Goal: Entertainment & Leisure: Consume media (video, audio)

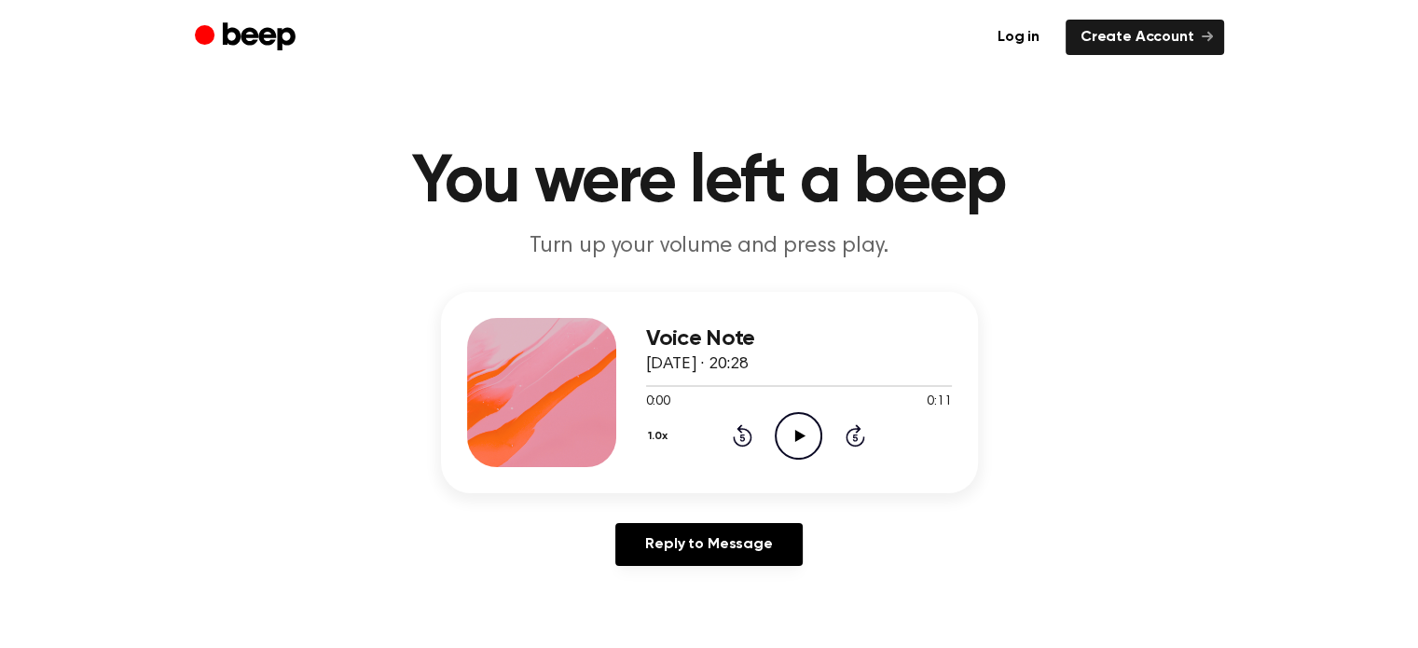
click at [807, 439] on icon "Play Audio" at bounding box center [799, 436] width 48 height 48
click at [811, 432] on icon "Play Audio" at bounding box center [799, 436] width 48 height 48
click at [811, 439] on icon "Play Audio" at bounding box center [799, 436] width 48 height 48
click at [795, 426] on icon "Play Audio" at bounding box center [799, 436] width 48 height 48
click at [806, 435] on icon "Pause Audio" at bounding box center [799, 436] width 48 height 48
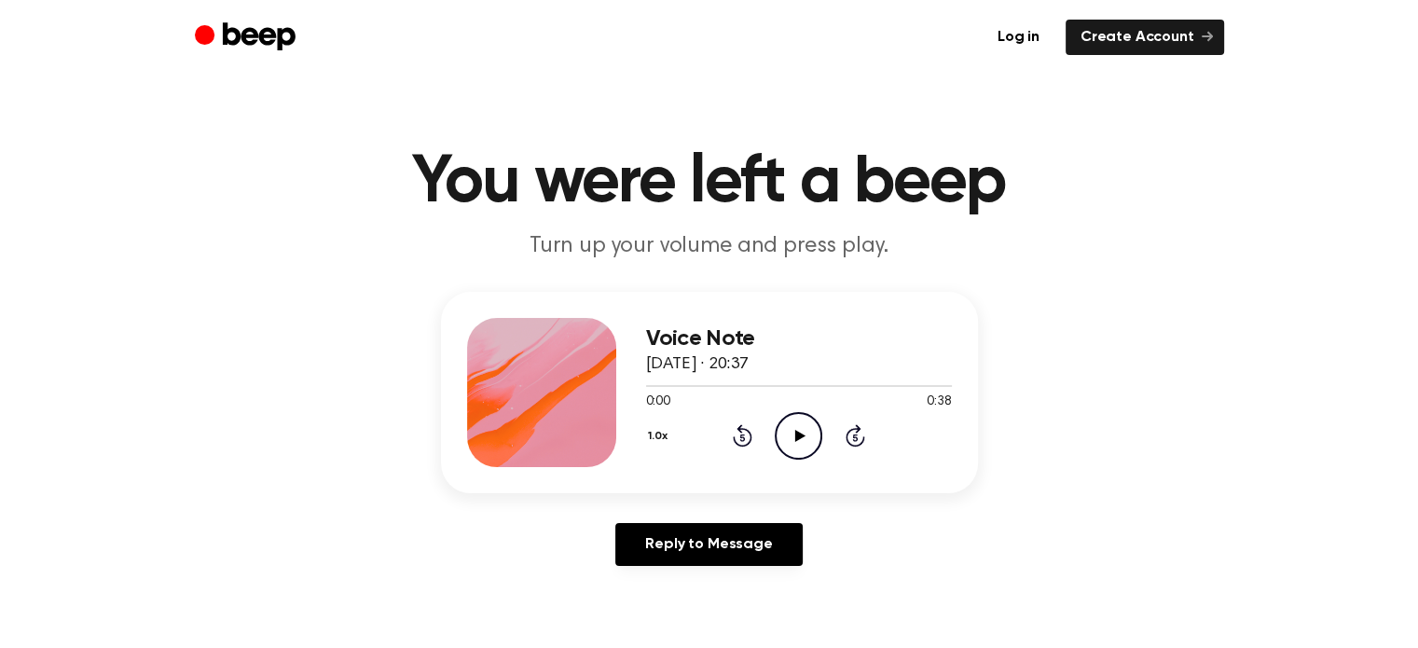
click at [809, 435] on icon "Play Audio" at bounding box center [799, 436] width 48 height 48
click at [797, 444] on icon "Play Audio" at bounding box center [799, 436] width 48 height 48
